Goal: Task Accomplishment & Management: Manage account settings

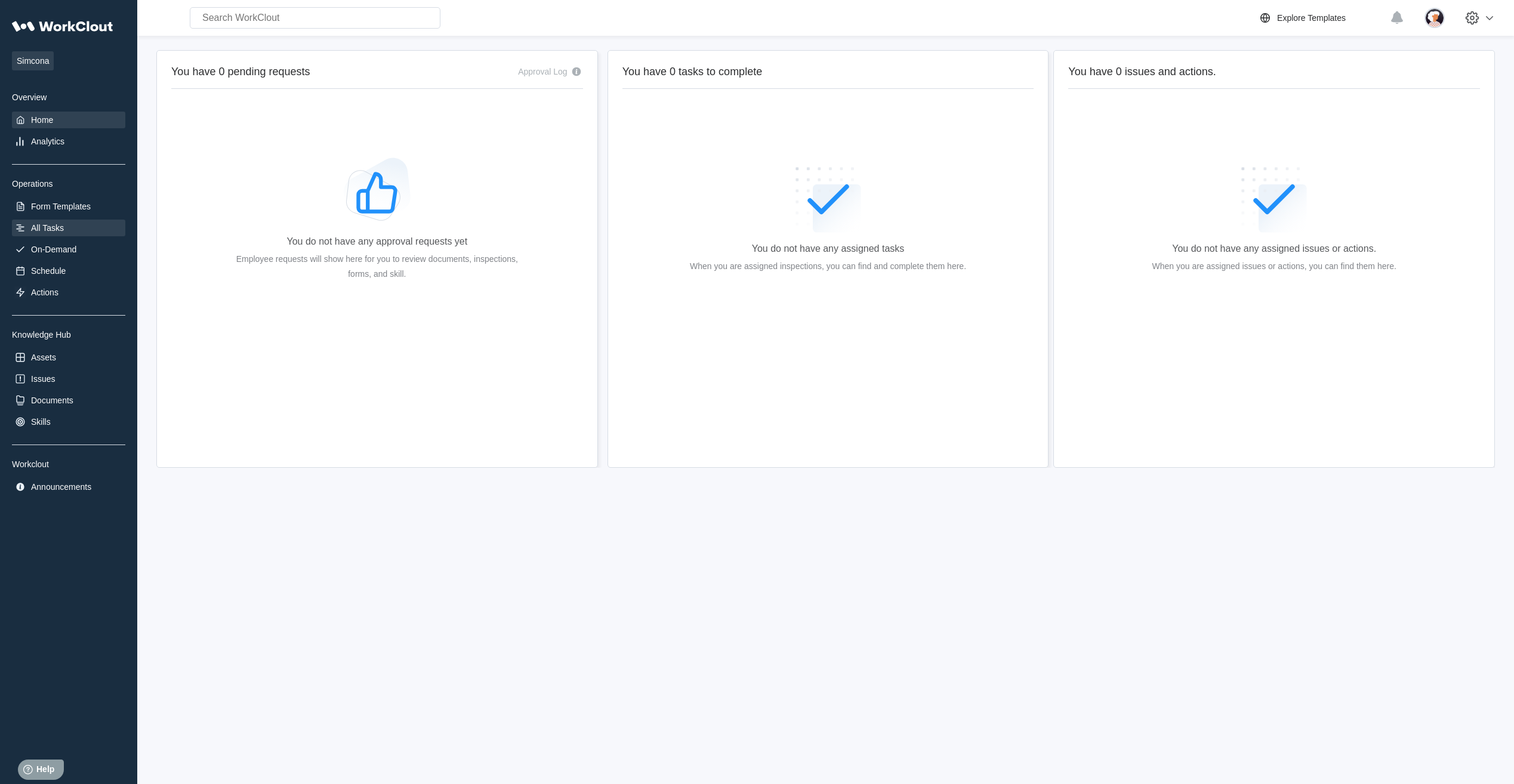
click at [60, 226] on div "All Tasks" at bounding box center [47, 228] width 33 height 10
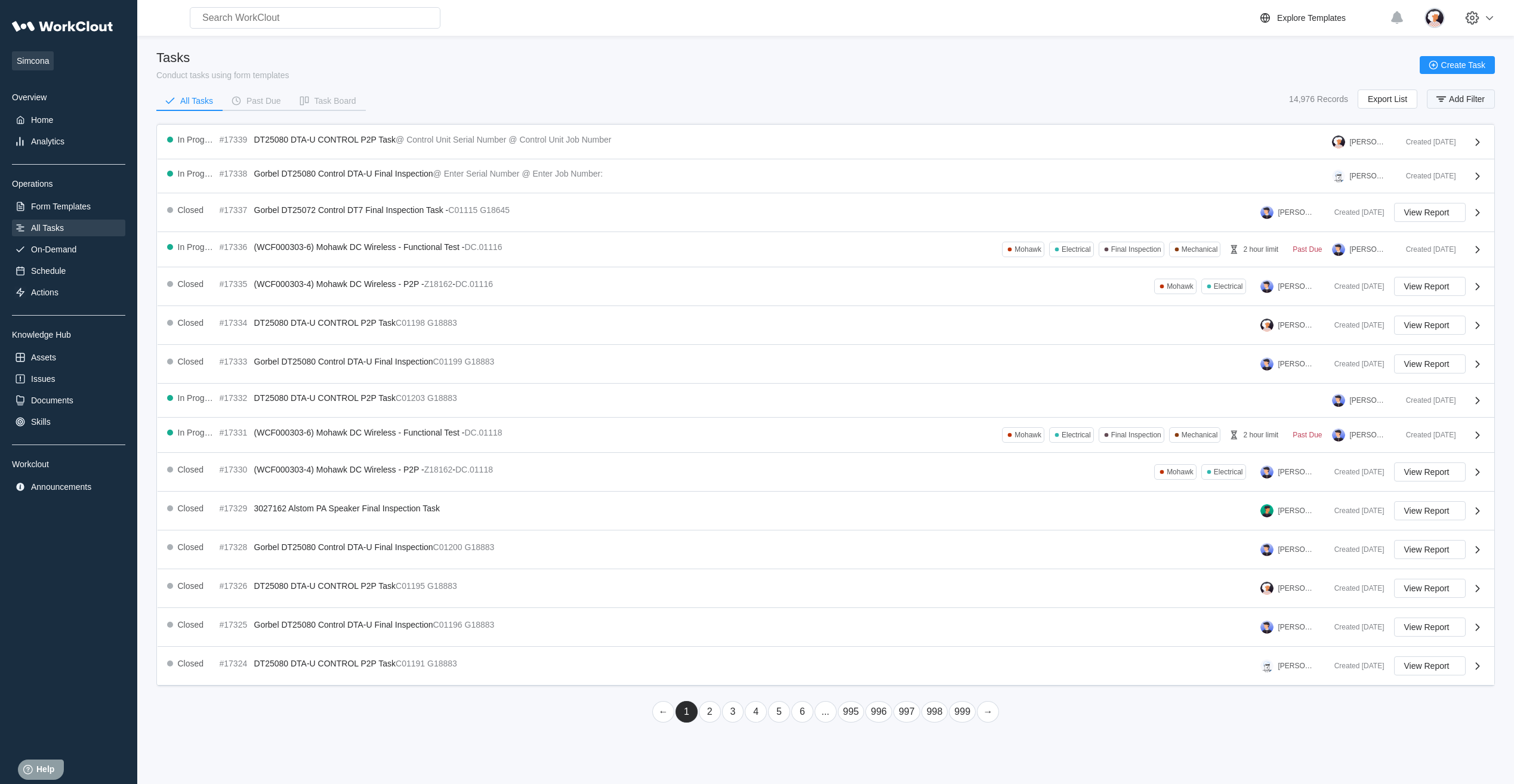
click at [1455, 104] on button "Add Filter" at bounding box center [1460, 99] width 68 height 19
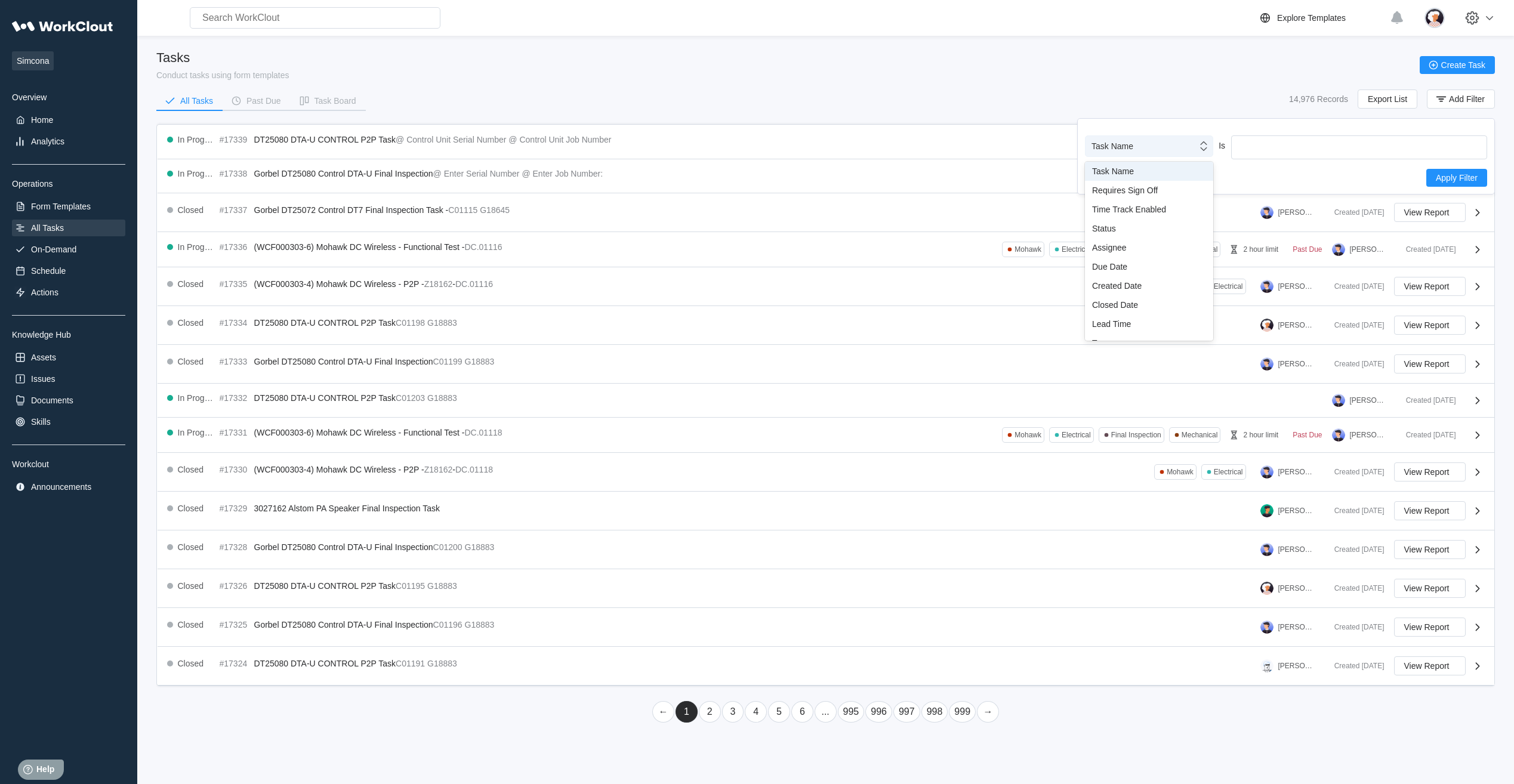
click at [1195, 148] on div "Task Name" at bounding box center [1141, 146] width 112 height 16
click at [1151, 247] on div "Assignee" at bounding box center [1150, 247] width 114 height 10
click at [1292, 152] on div "Assignee" at bounding box center [1351, 146] width 239 height 16
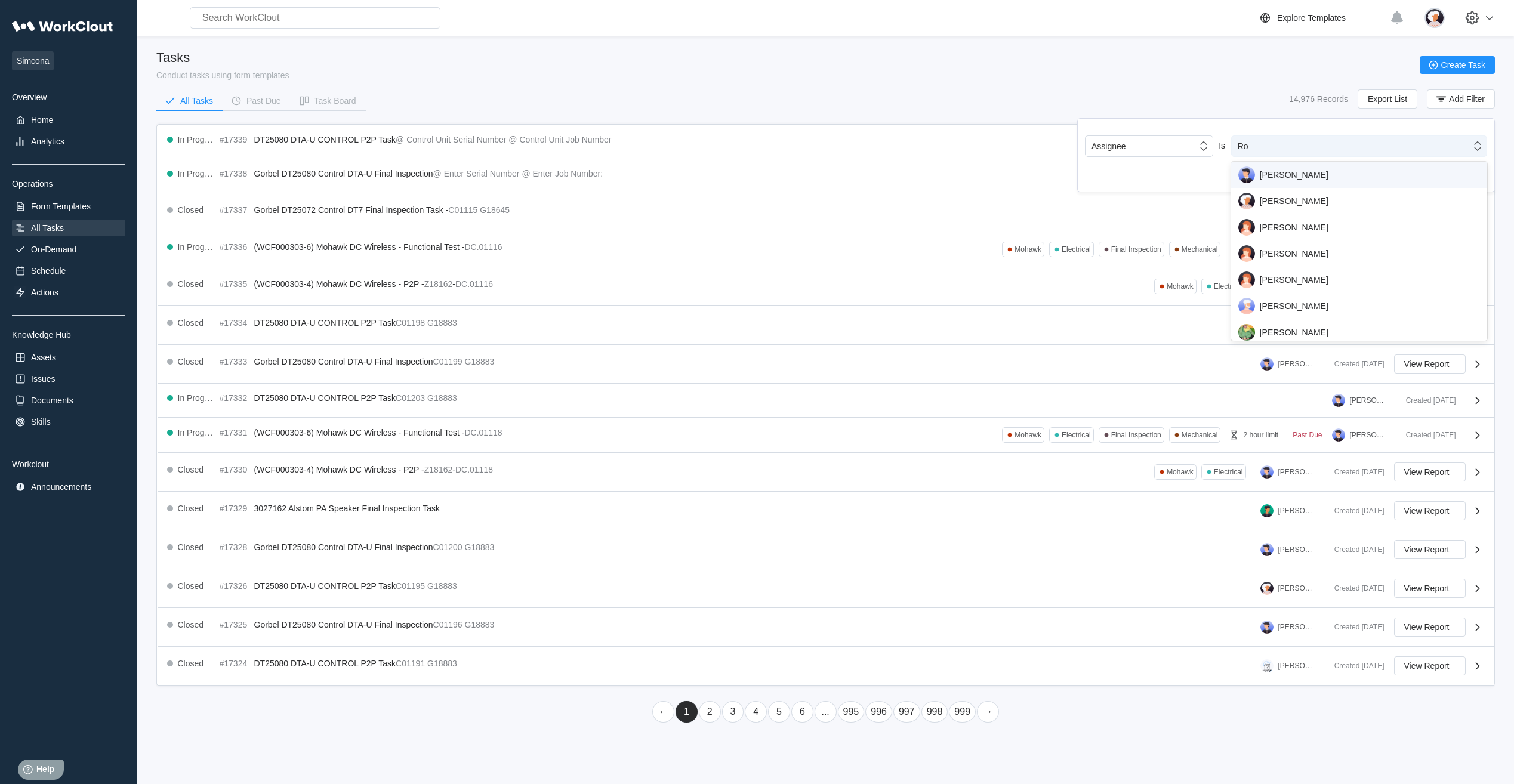
type input "[PERSON_NAME]"
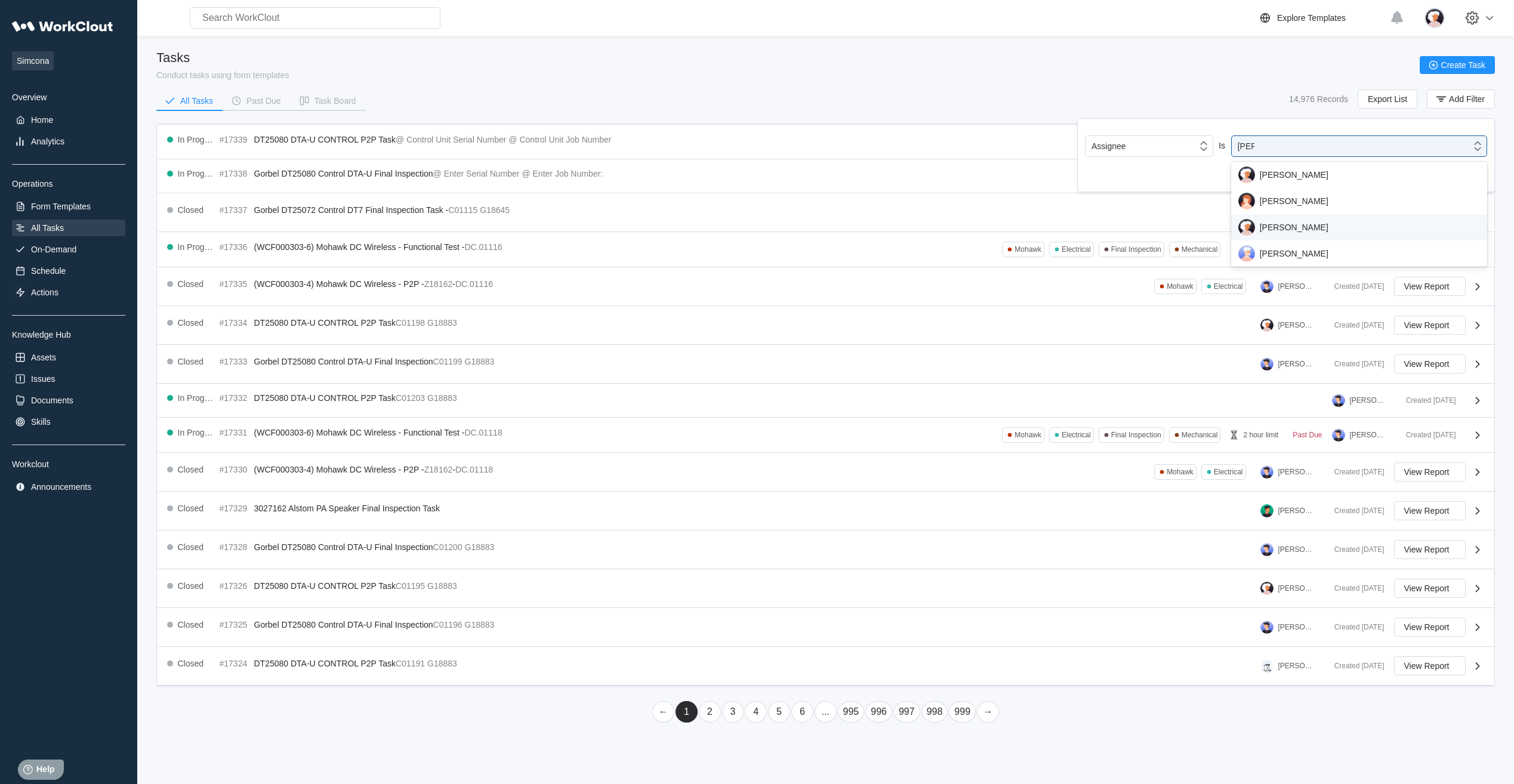
click at [1254, 231] on div "[PERSON_NAME]" at bounding box center [1360, 227] width 242 height 16
click at [1431, 180] on button "Apply Filter" at bounding box center [1457, 176] width 60 height 18
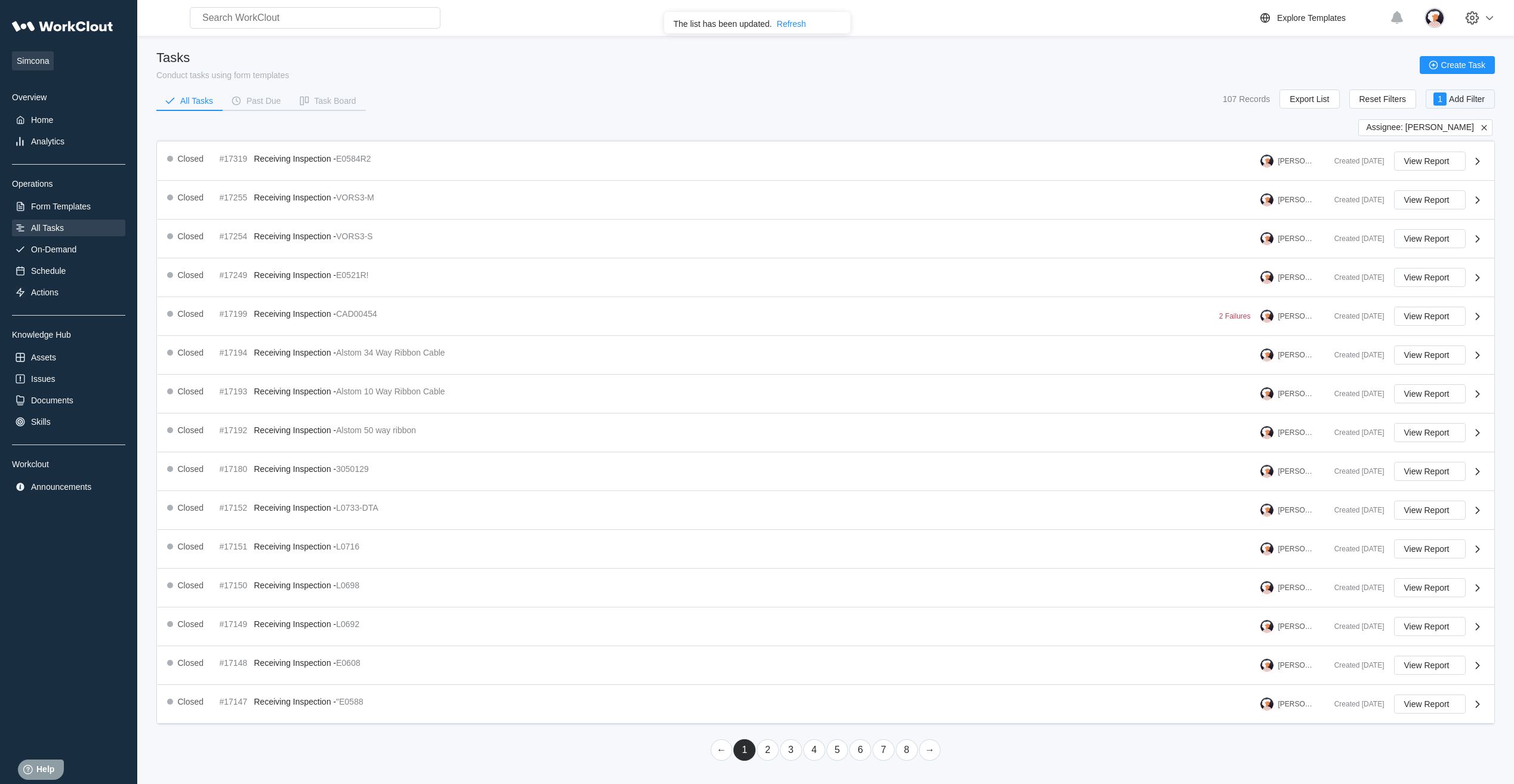
click at [1471, 103] on span "Add Filter" at bounding box center [1467, 99] width 36 height 8
click at [1183, 82] on div "Tasks Conduct tasks using form templates Create Task All Tasks Past Due Task Bo…" at bounding box center [825, 84] width 1338 height 69
click at [1292, 96] on span "Export List" at bounding box center [1309, 99] width 39 height 8
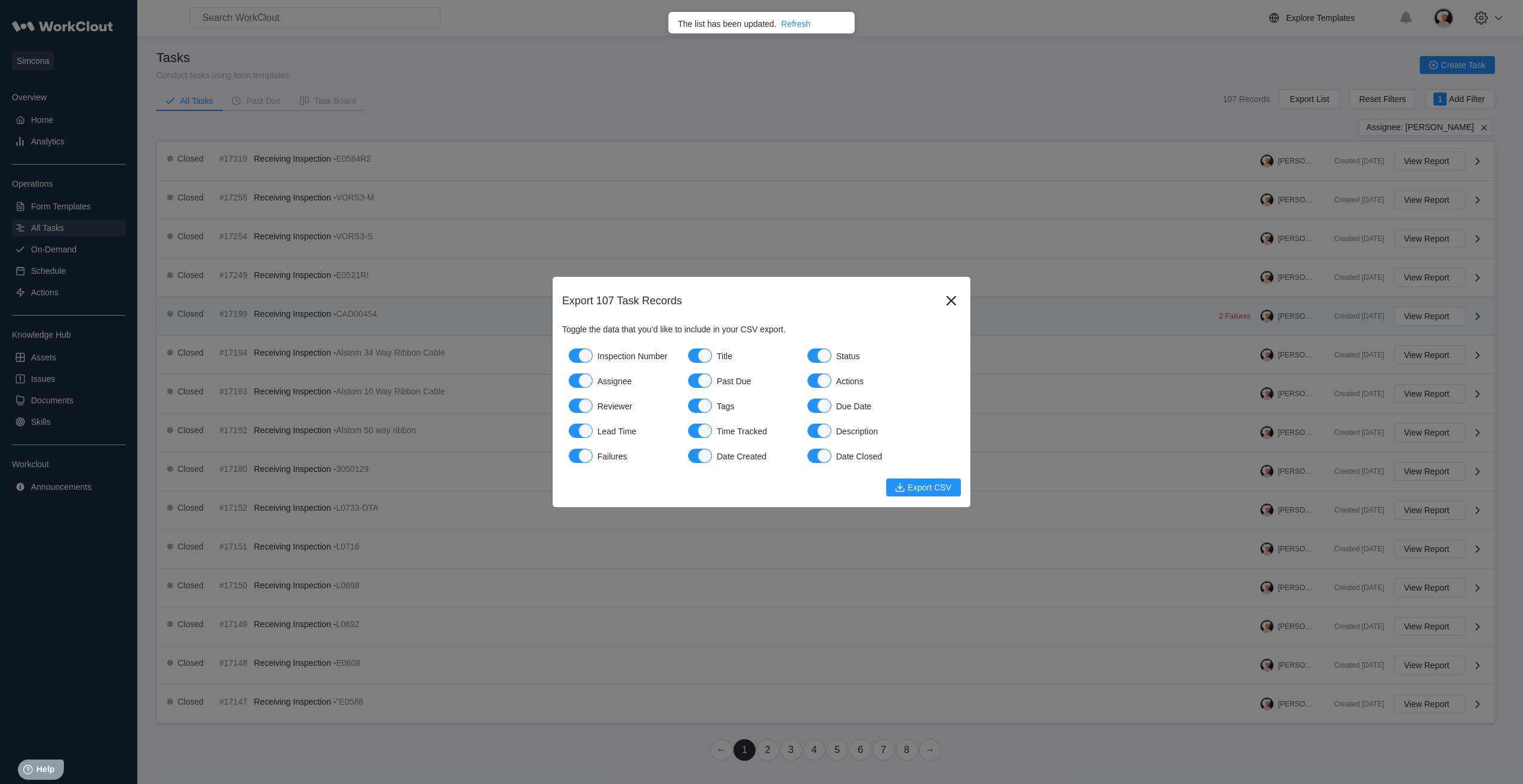
click at [945, 298] on icon at bounding box center [951, 300] width 19 height 19
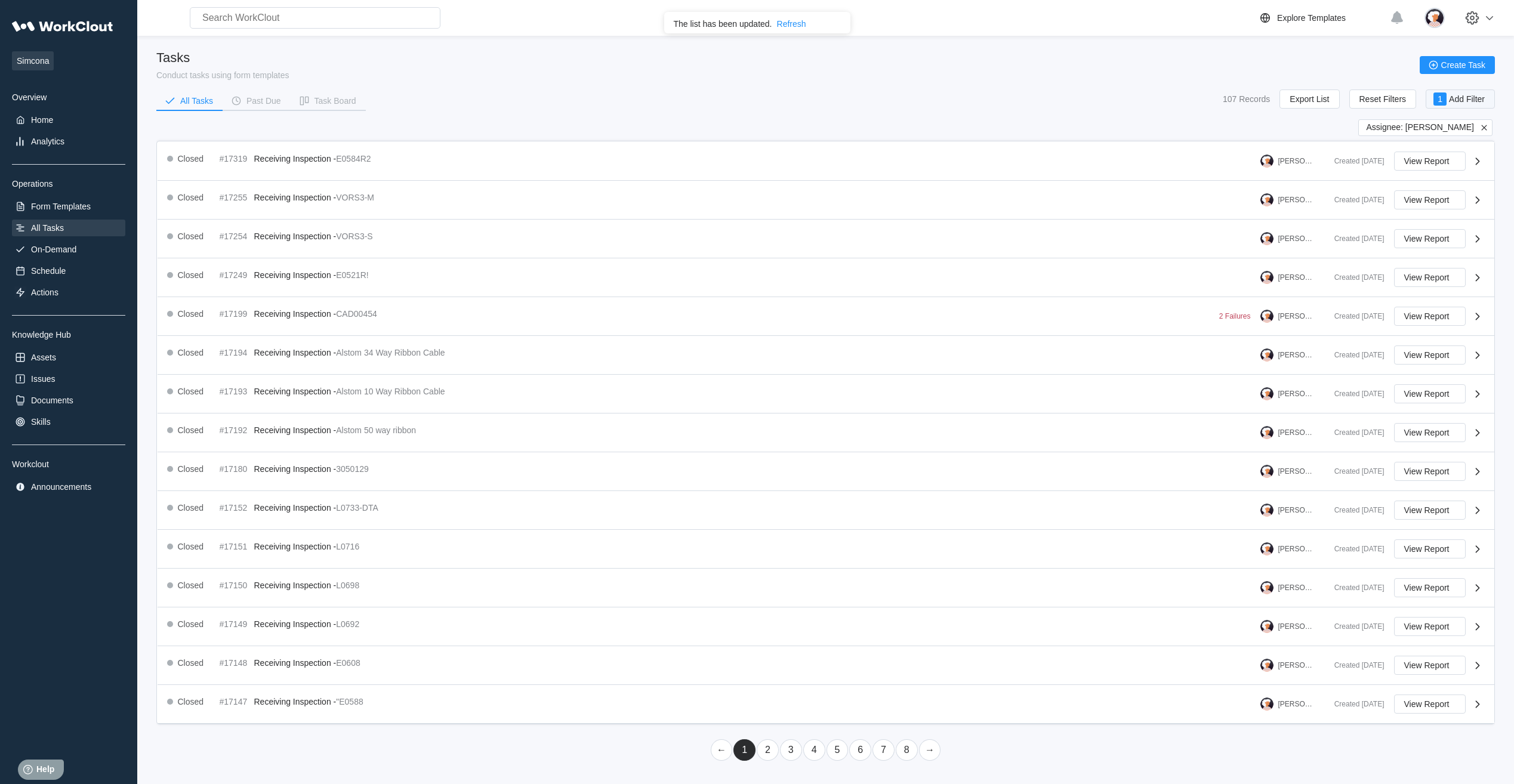
click at [1470, 103] on span "Add Filter" at bounding box center [1467, 99] width 36 height 8
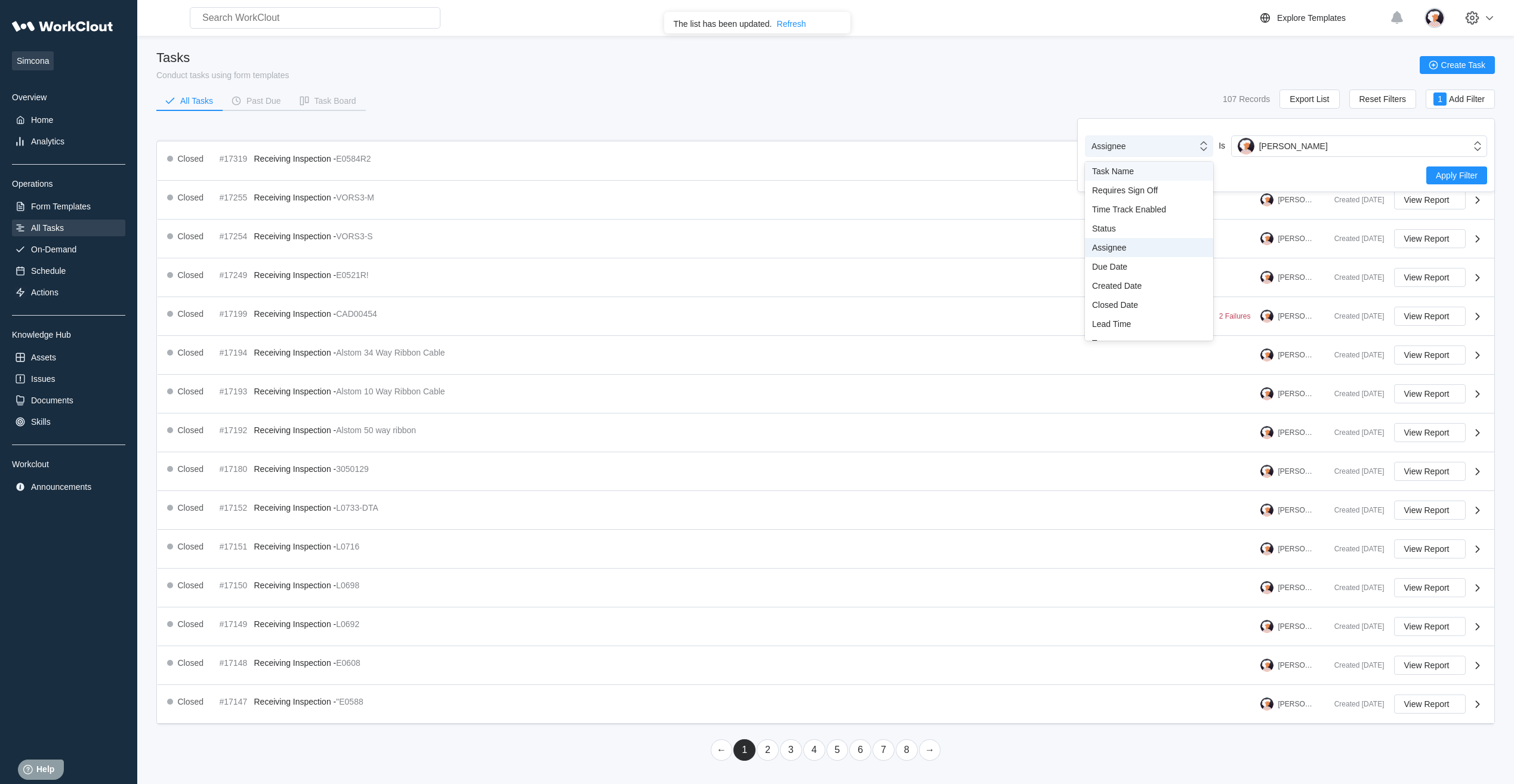
click at [1200, 147] on icon at bounding box center [1204, 146] width 13 height 13
click at [1084, 74] on div "Tasks Conduct tasks using form templates Create Task" at bounding box center [825, 65] width 1338 height 30
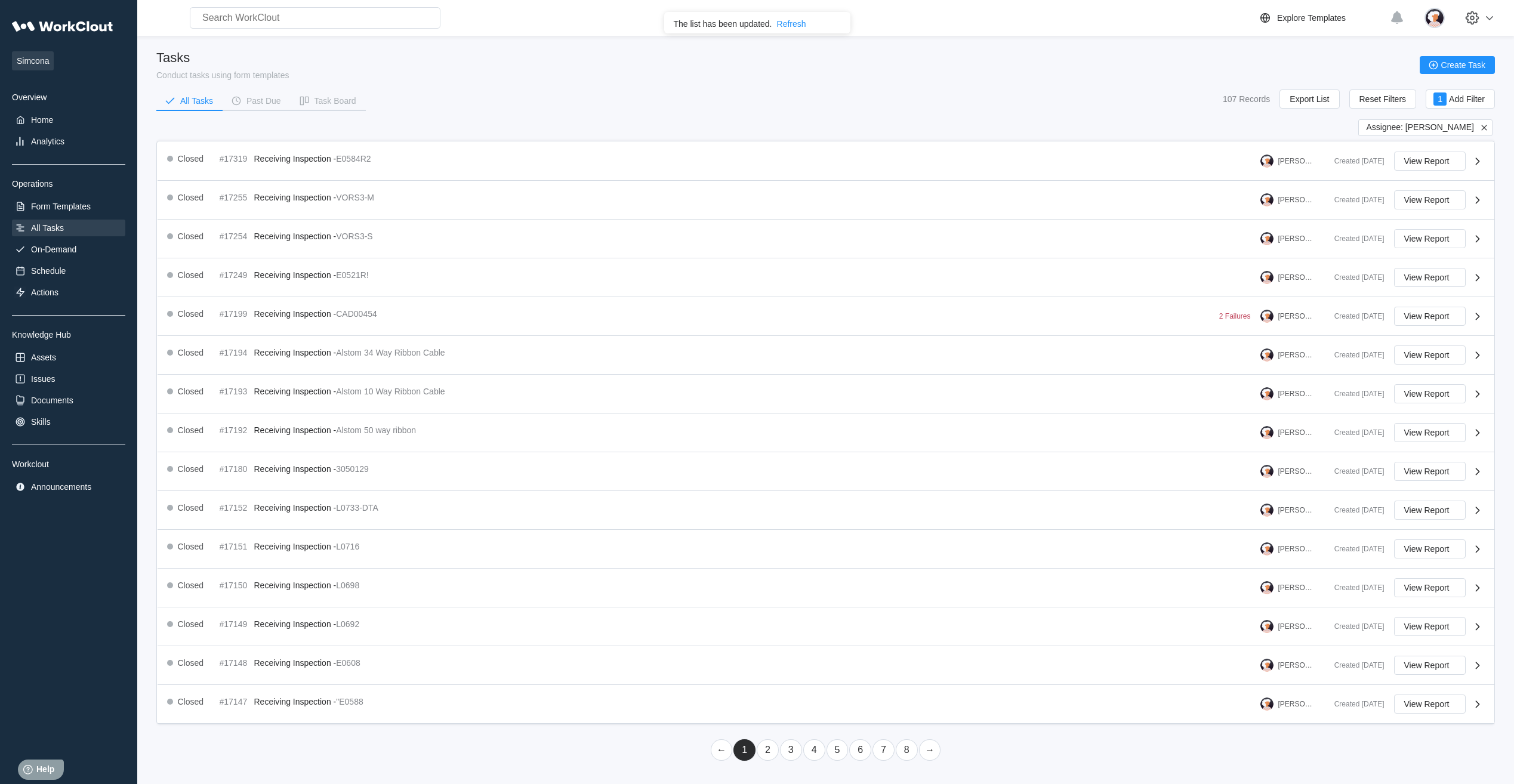
click at [795, 755] on link "3" at bounding box center [791, 750] width 22 height 21
